Goal: Information Seeking & Learning: Learn about a topic

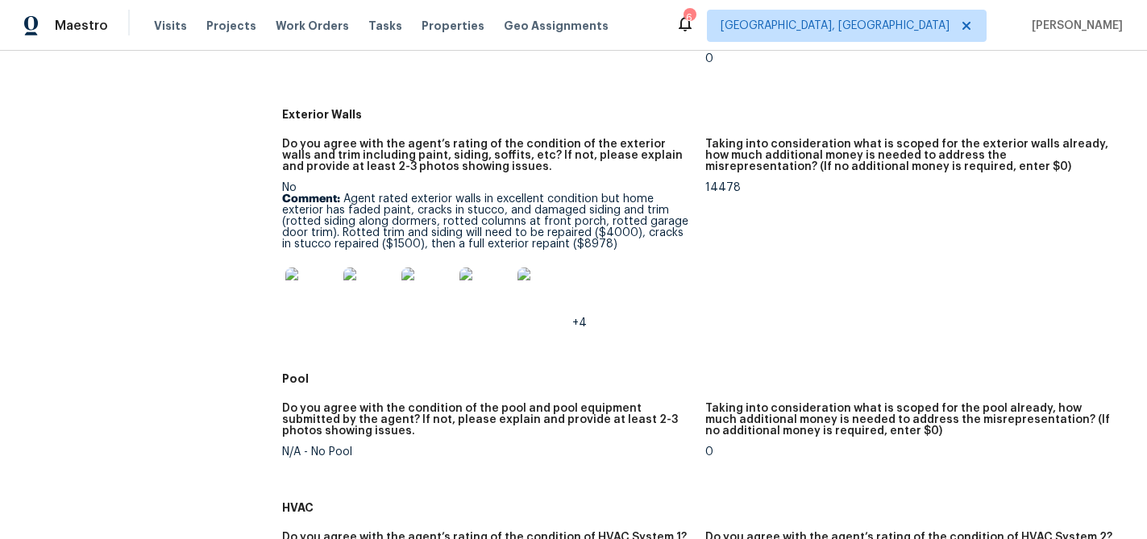
scroll to position [664, 0]
click at [301, 286] on img at bounding box center [311, 293] width 52 height 52
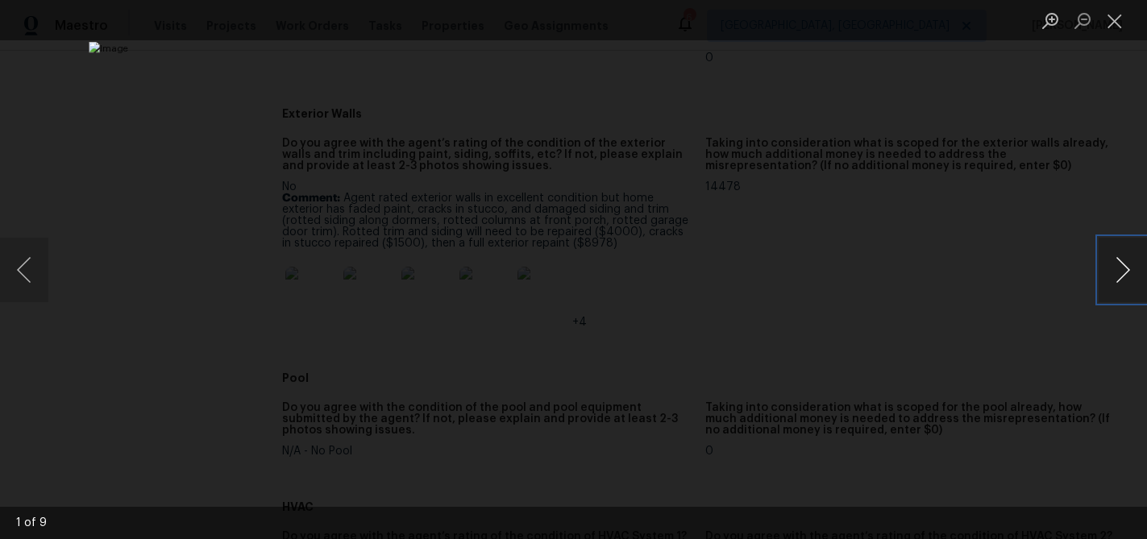
click at [1128, 268] on button "Next image" at bounding box center [1122, 270] width 48 height 64
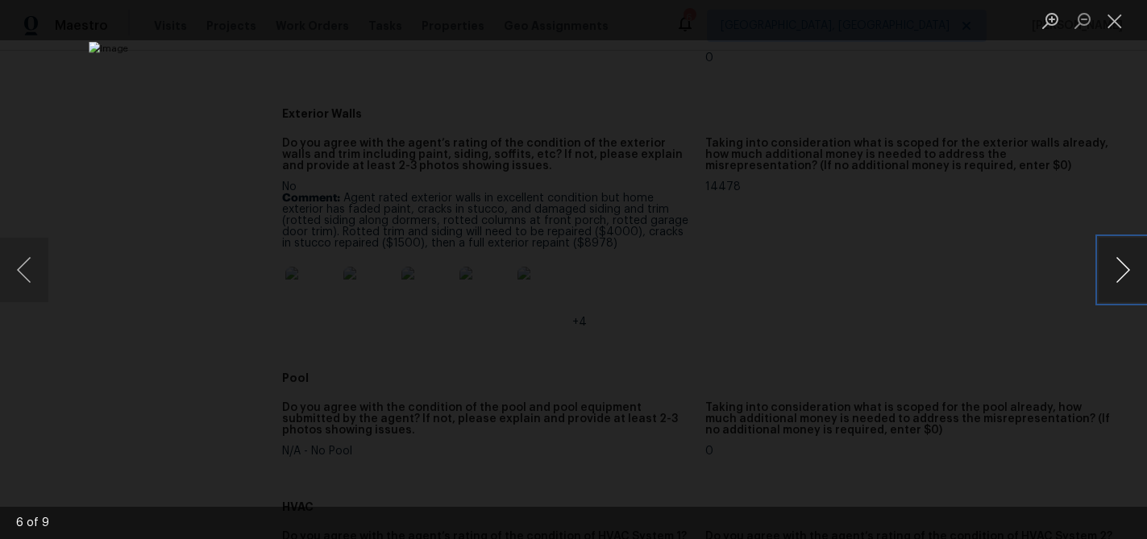
click at [1128, 268] on button "Next image" at bounding box center [1122, 270] width 48 height 64
click at [1113, 17] on button "Close lightbox" at bounding box center [1114, 20] width 32 height 28
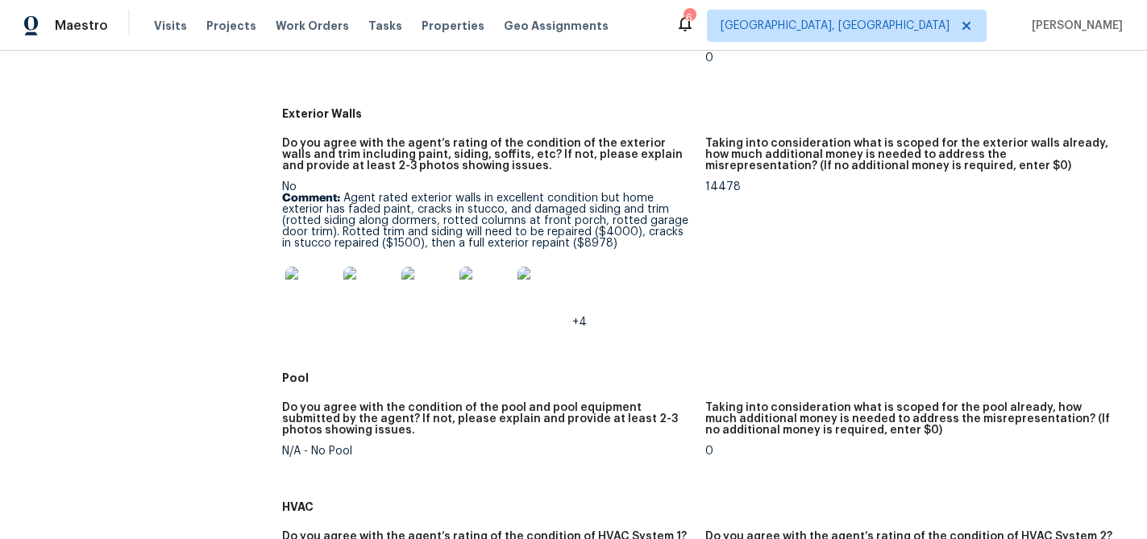
scroll to position [0, 0]
